Goal: Task Accomplishment & Management: Use online tool/utility

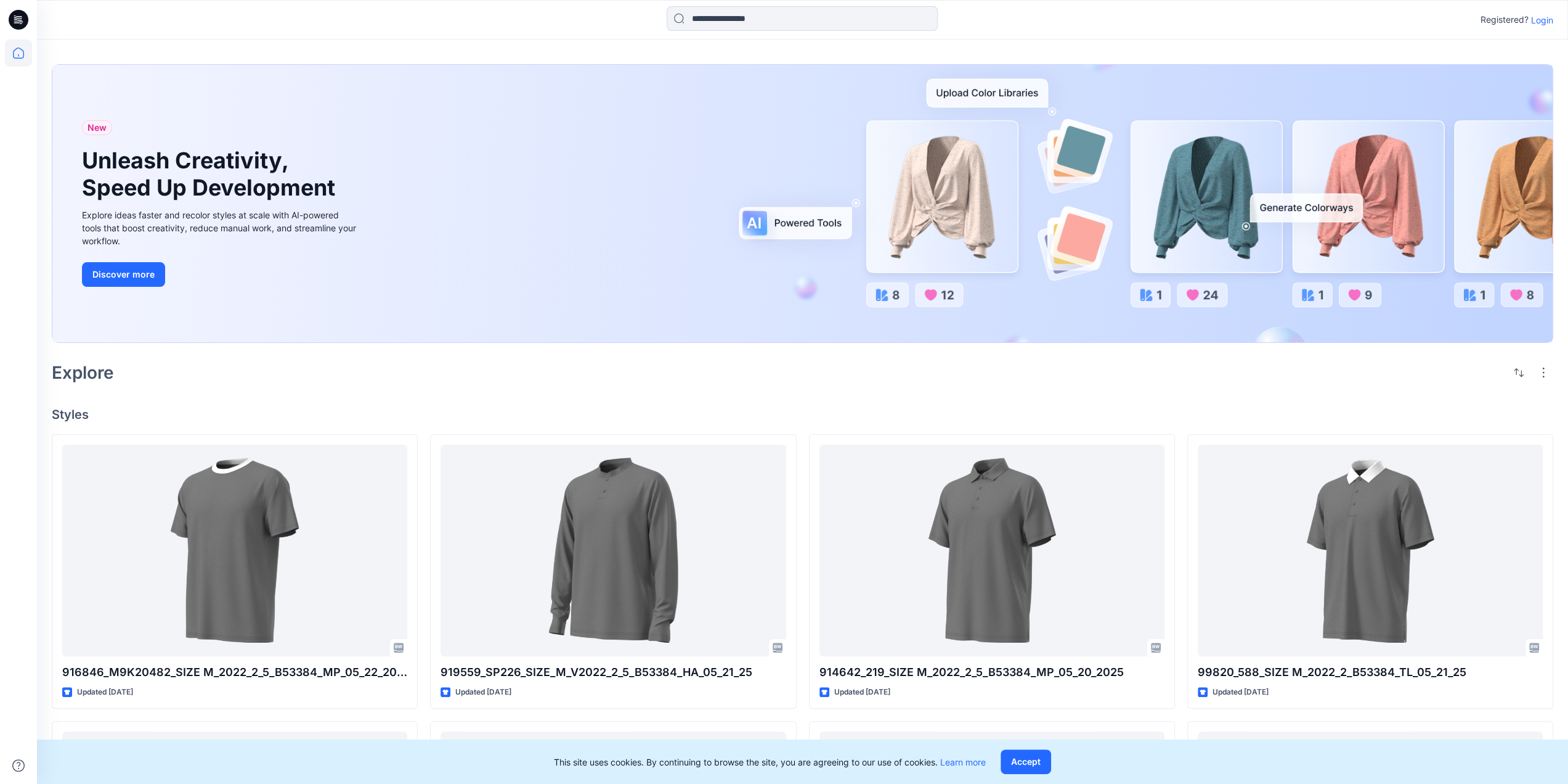
click at [1544, 22] on p "Login" at bounding box center [1542, 20] width 23 height 13
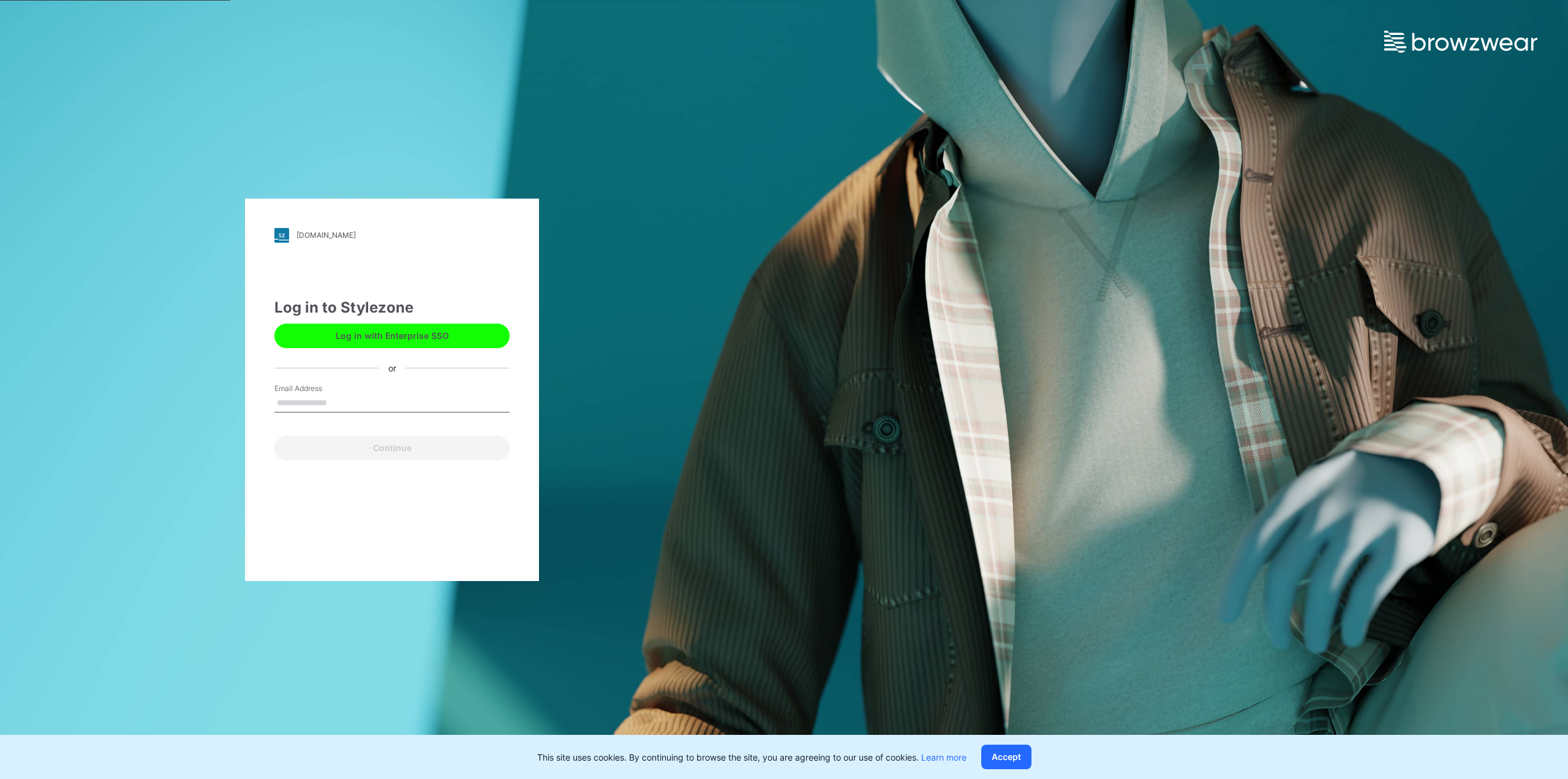
click at [342, 407] on input "Email Address" at bounding box center [392, 403] width 236 height 18
type input "**********"
click at [392, 449] on button "Continue" at bounding box center [392, 448] width 236 height 25
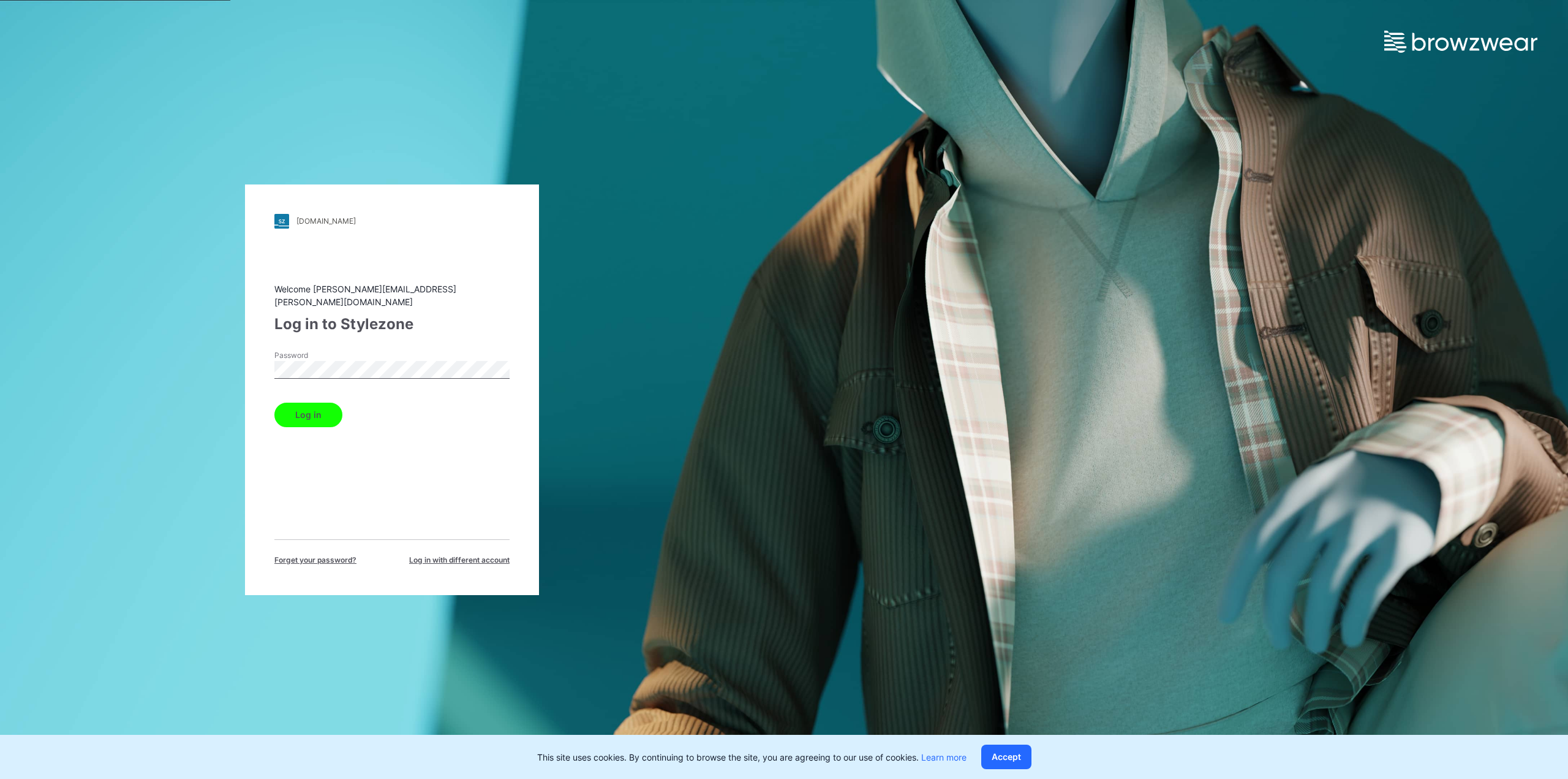
click at [303, 413] on button "Log in" at bounding box center [309, 415] width 68 height 25
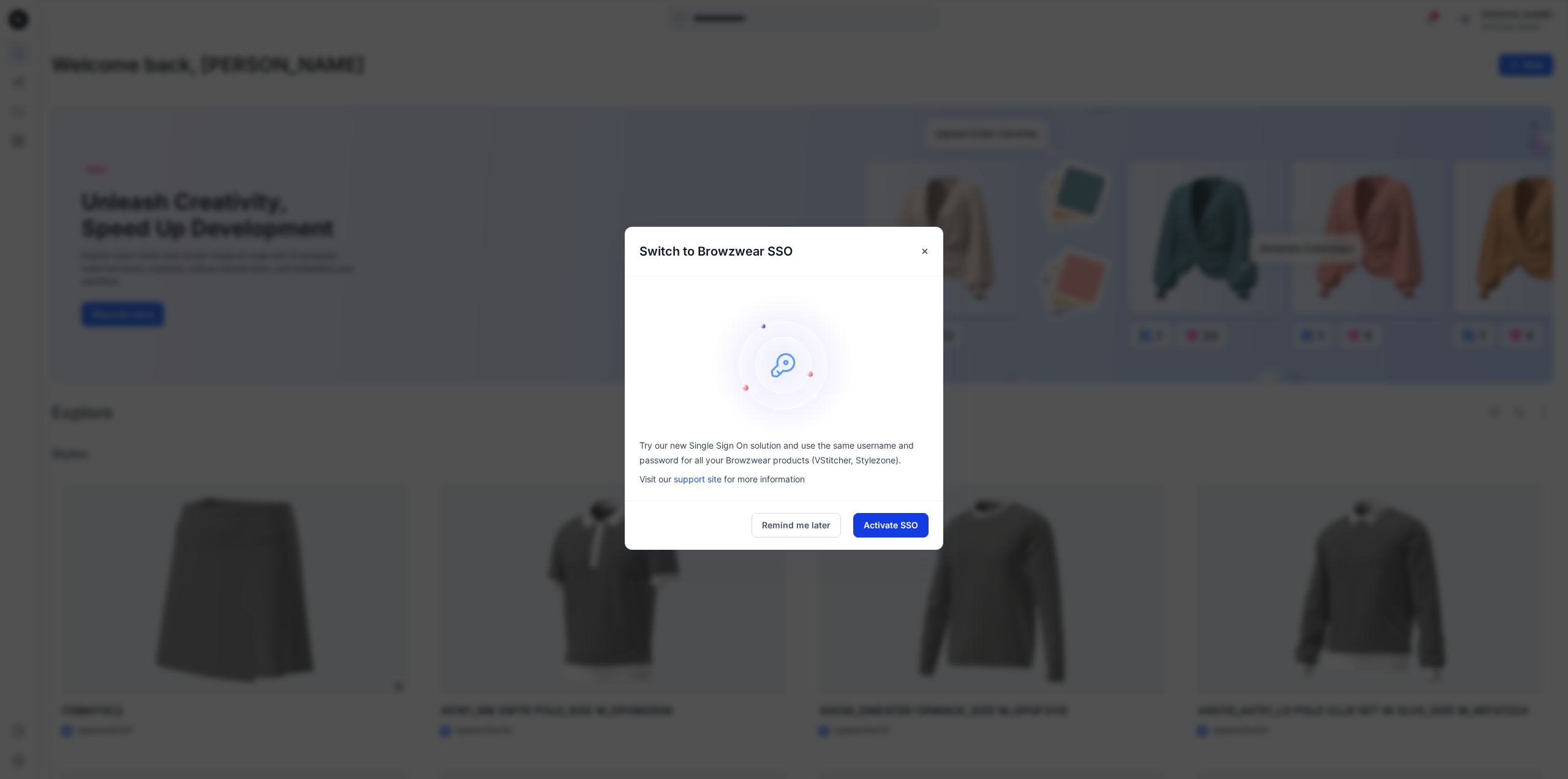
click at [909, 523] on button "Activate SSO" at bounding box center [891, 525] width 75 height 25
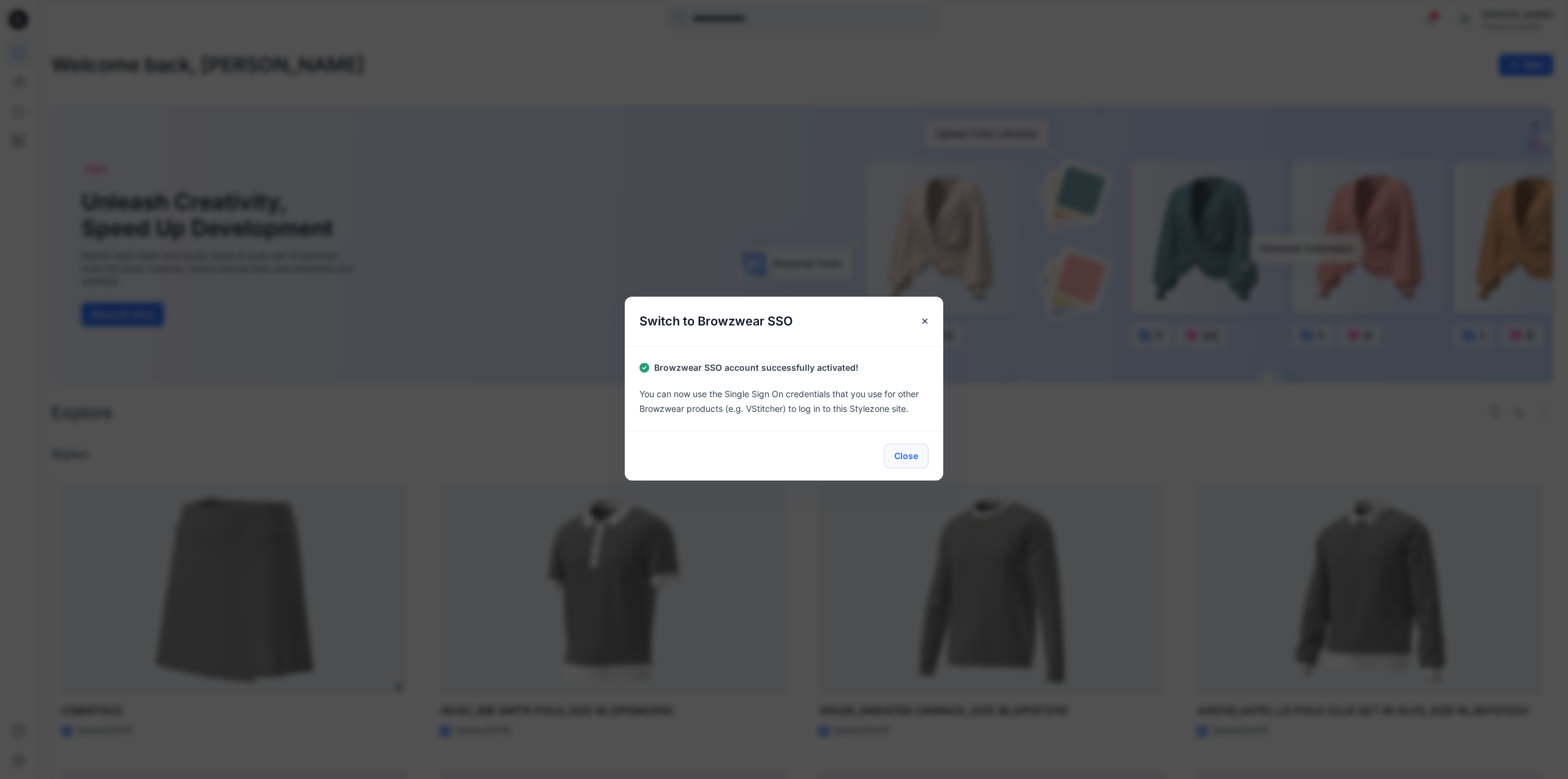
click at [915, 455] on button "Close" at bounding box center [907, 456] width 45 height 25
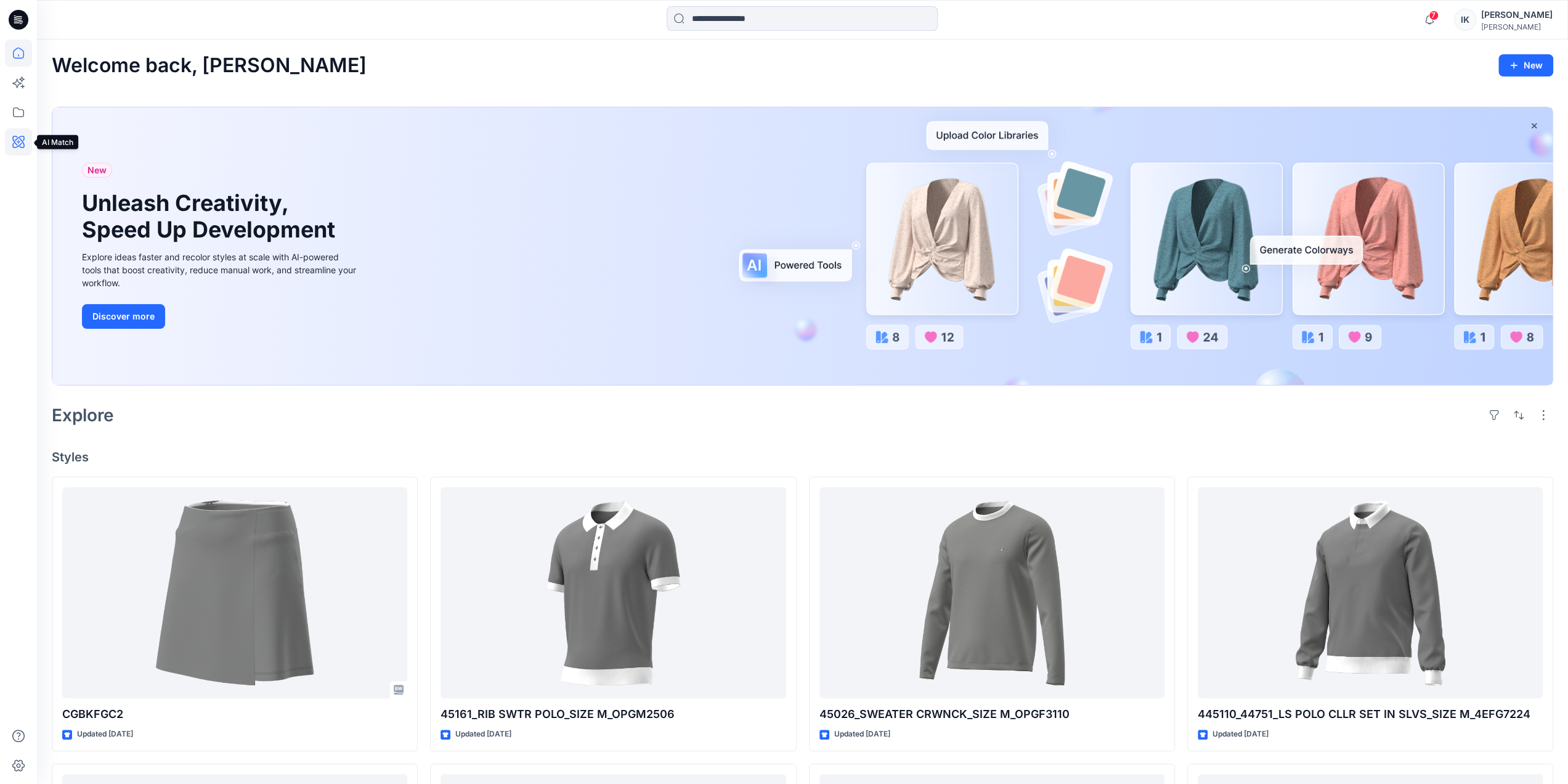
click at [23, 140] on icon at bounding box center [18, 142] width 27 height 27
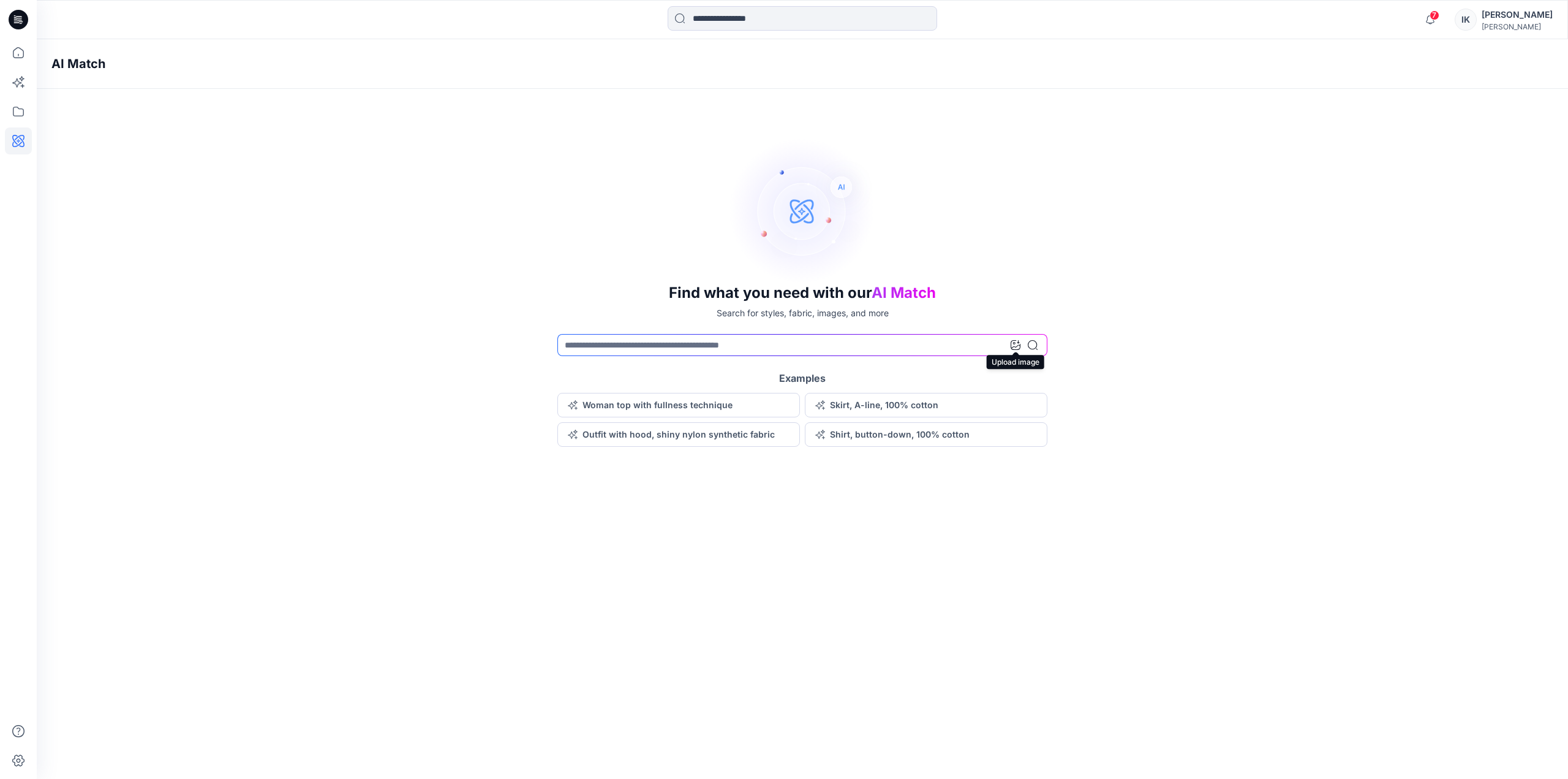
click at [1017, 348] on icon at bounding box center [1015, 345] width 10 height 10
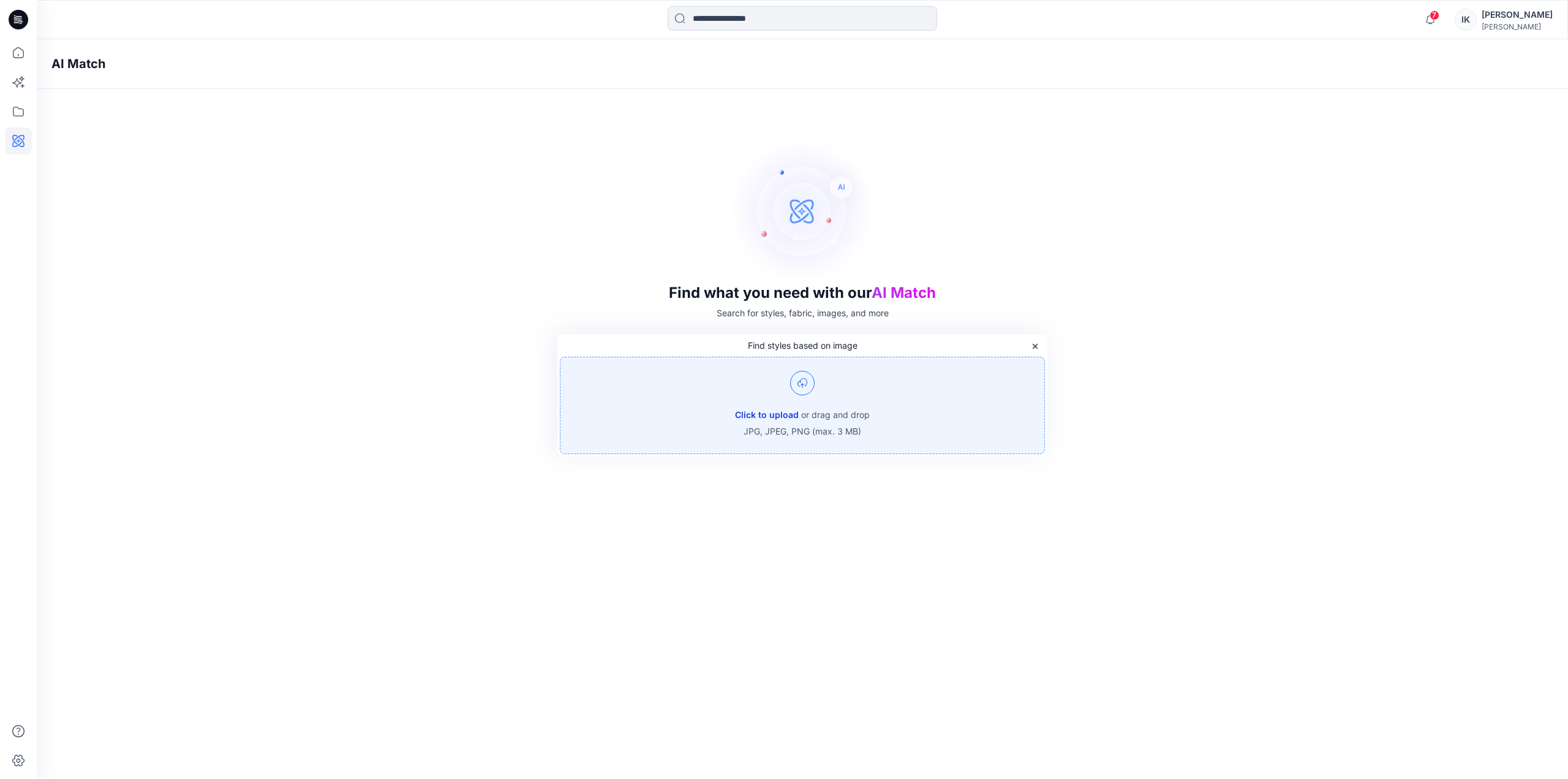
click at [762, 413] on button "Click to upload" at bounding box center [767, 415] width 64 height 15
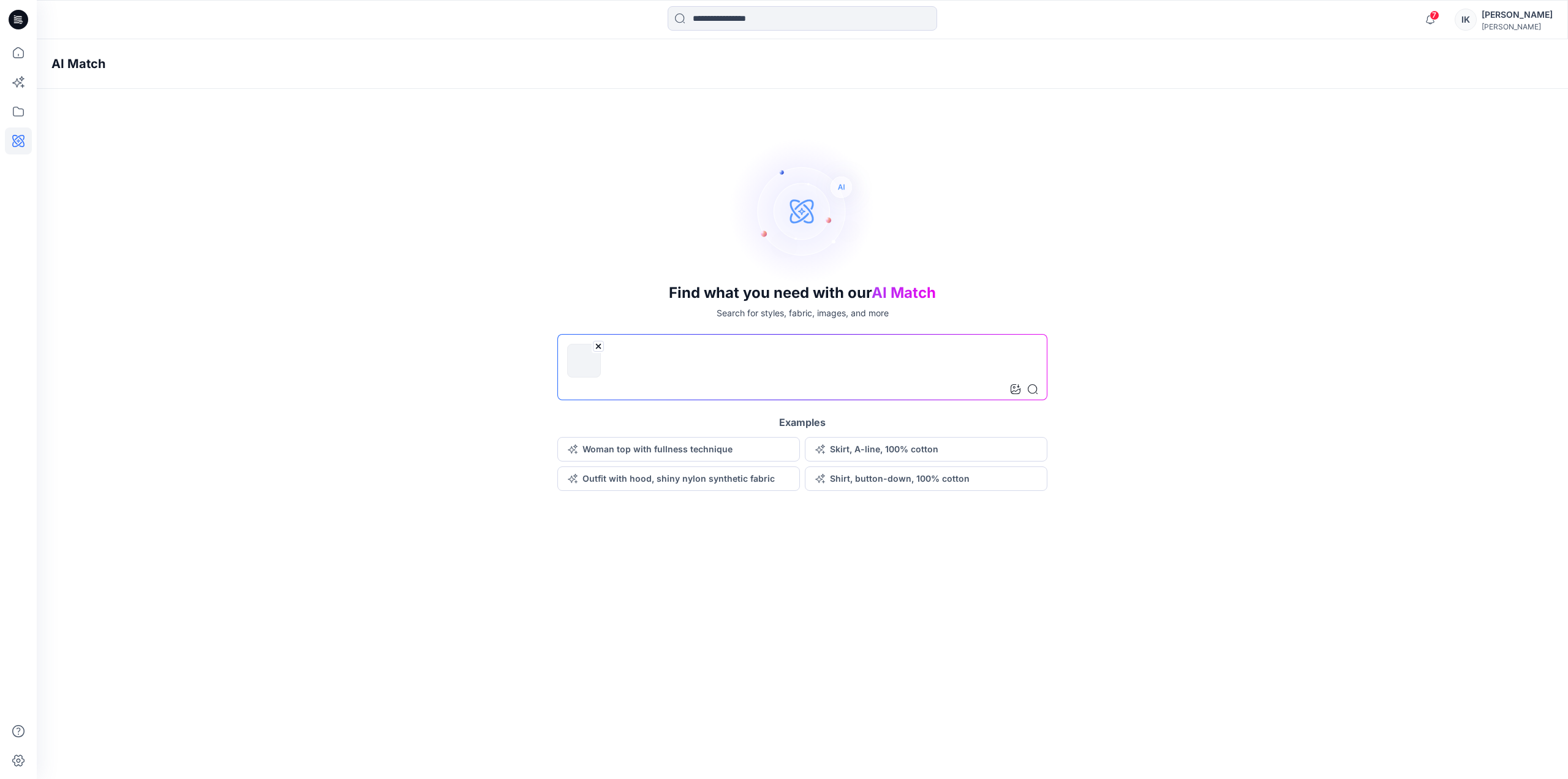
click at [711, 377] on input at bounding box center [802, 367] width 490 height 66
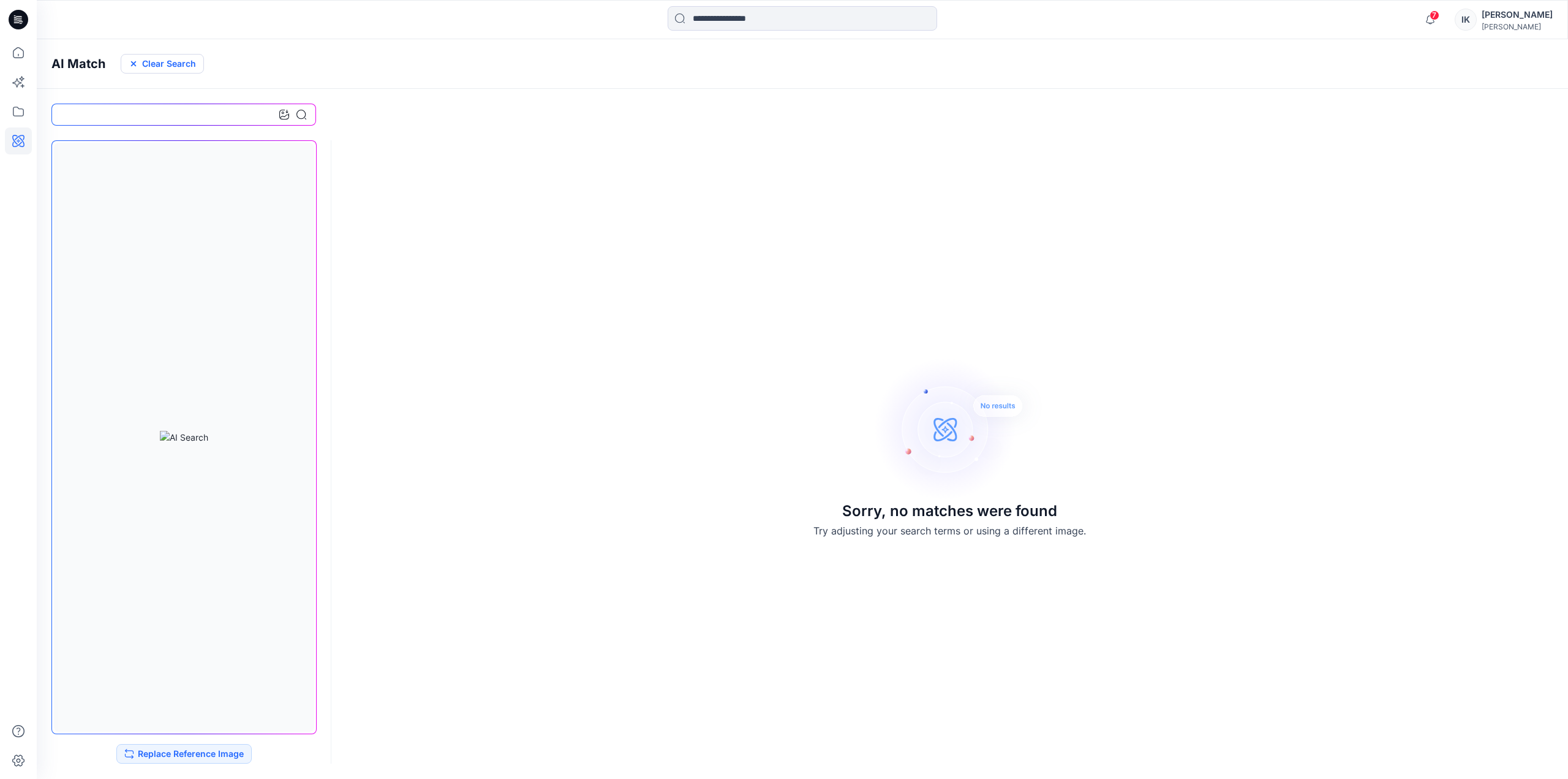
click at [134, 65] on icon "button" at bounding box center [134, 64] width 5 height 5
